Goal: Transaction & Acquisition: Purchase product/service

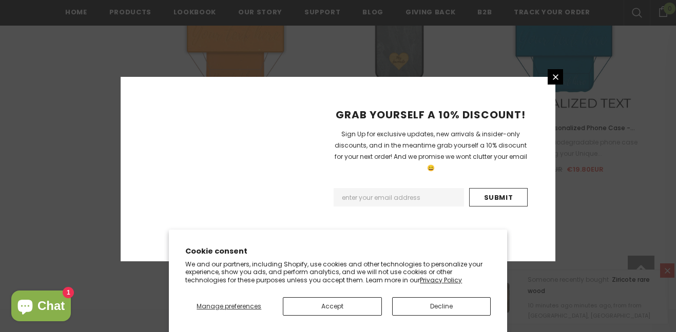
scroll to position [1290, 0]
